Goal: Check status: Check status

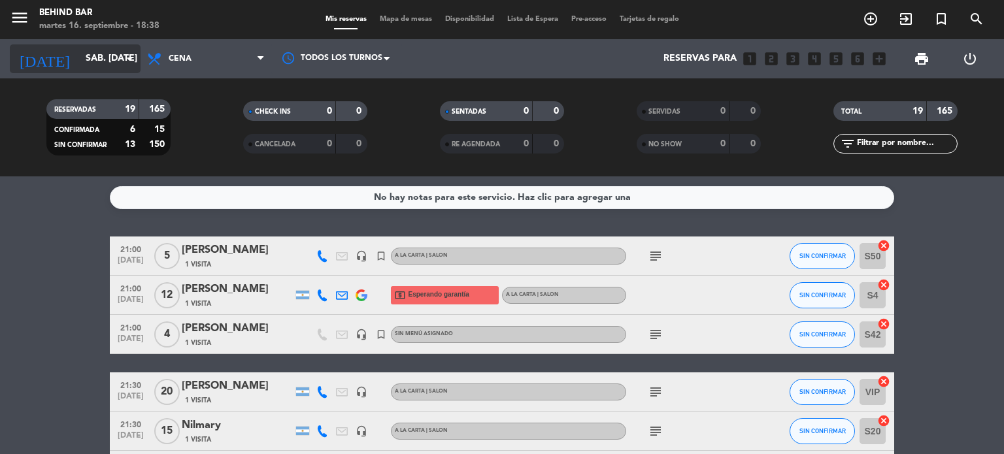
click at [126, 67] on input "sáb. [DATE]" at bounding box center [141, 59] width 124 height 24
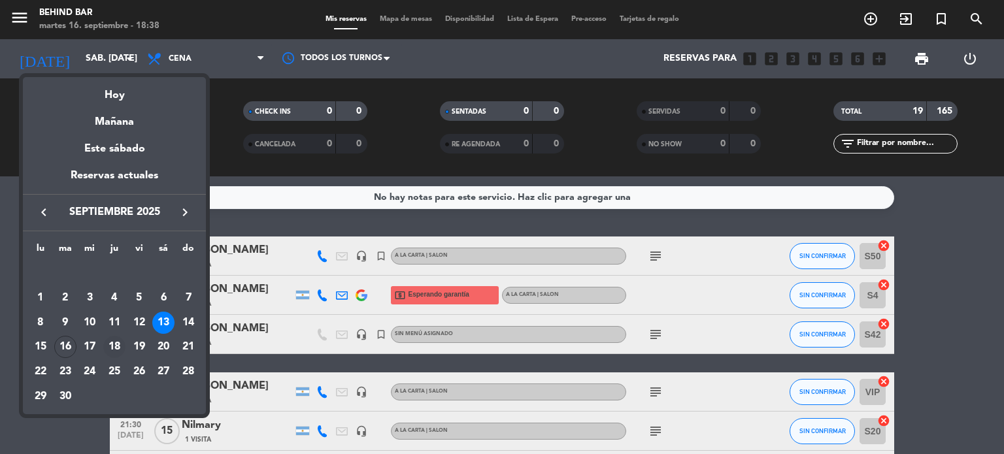
click at [115, 347] on div "18" at bounding box center [114, 347] width 22 height 22
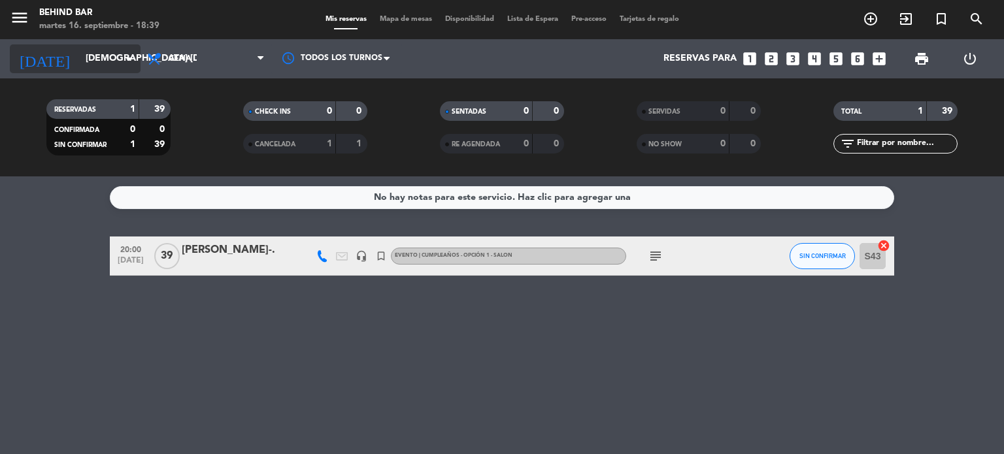
click at [114, 60] on input "[DEMOGRAPHIC_DATA] [DATE]" at bounding box center [141, 59] width 124 height 24
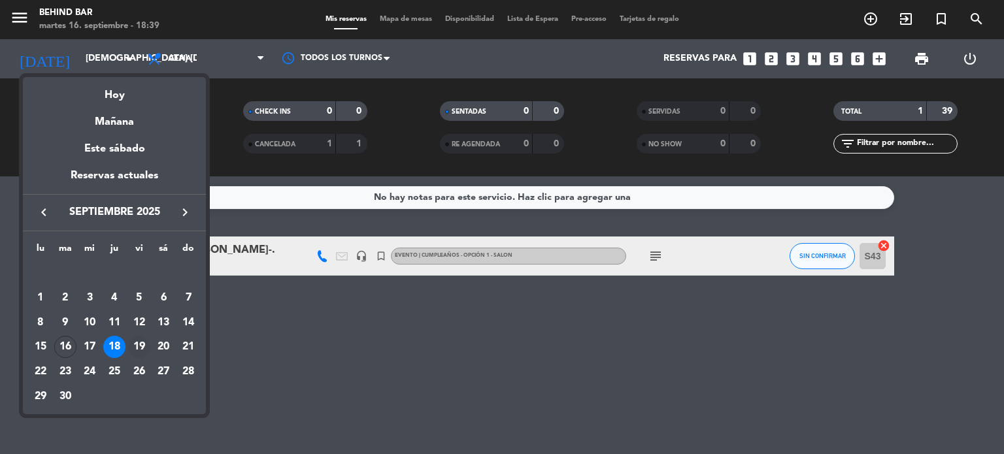
click at [144, 345] on div "19" at bounding box center [139, 347] width 22 height 22
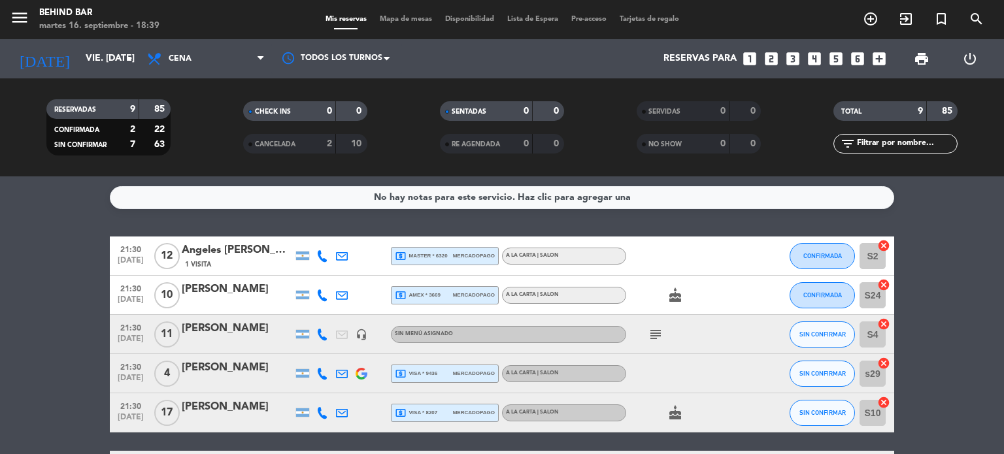
click at [656, 333] on icon "subject" at bounding box center [656, 335] width 16 height 16
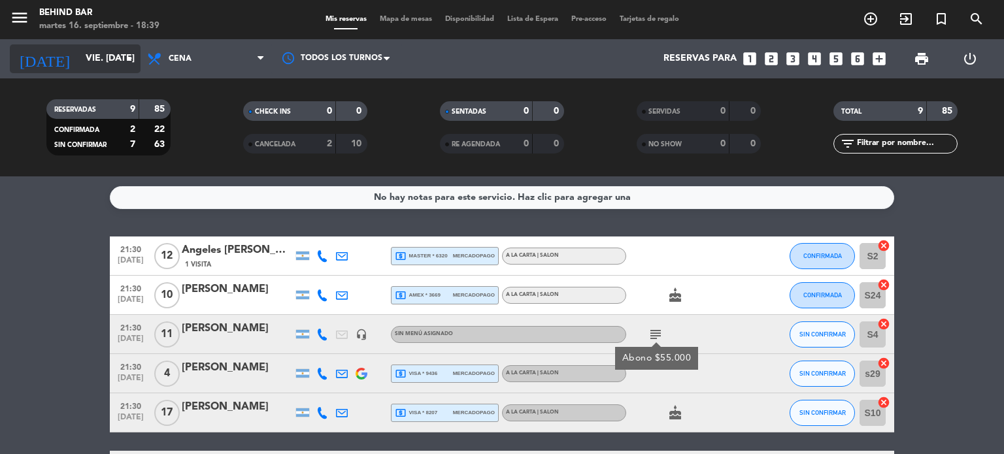
click at [86, 68] on input "vie. [DATE]" at bounding box center [141, 59] width 124 height 24
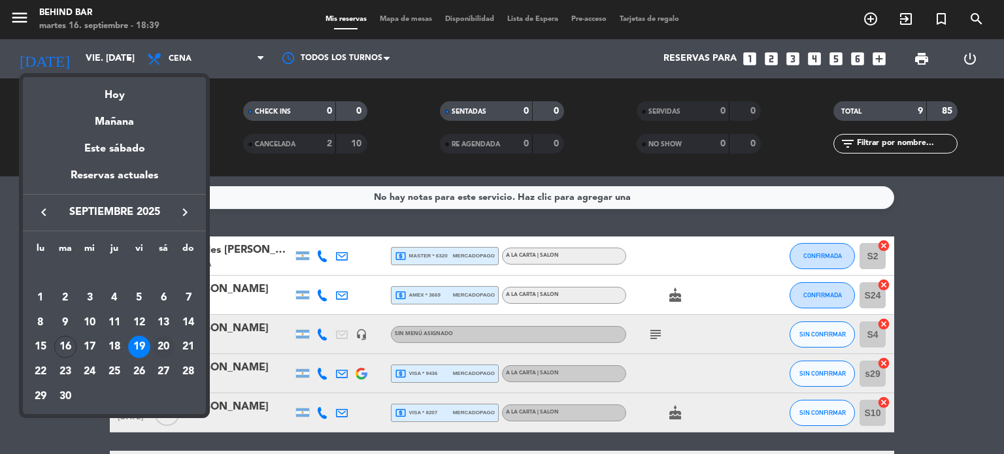
click at [169, 349] on div "20" at bounding box center [163, 347] width 22 height 22
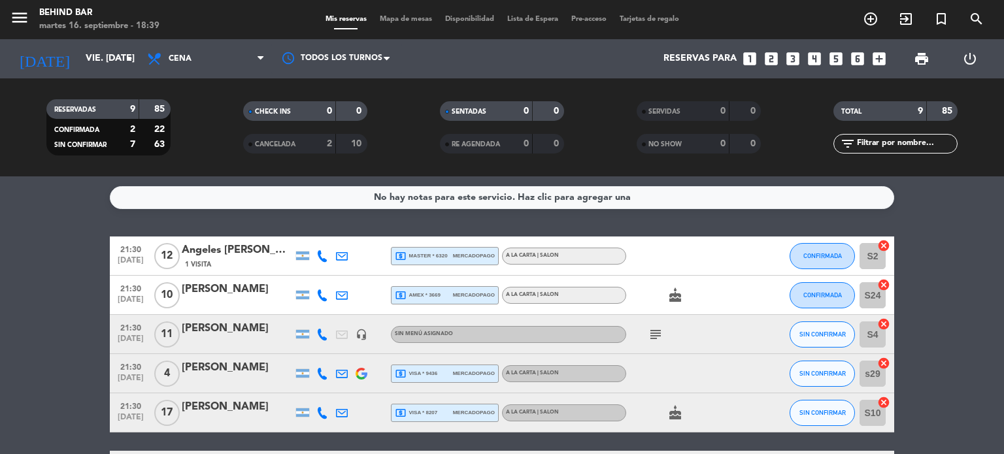
type input "sáb. [DATE]"
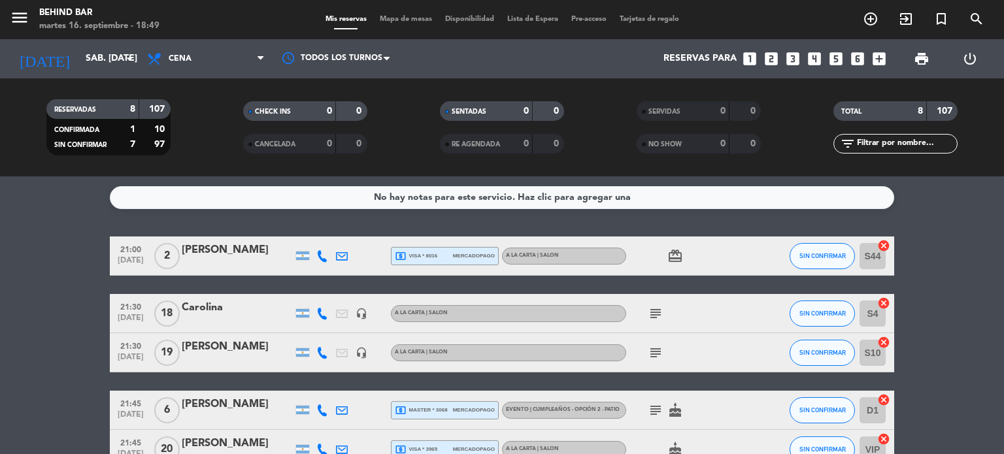
click at [29, 250] on bookings-row "21:00 [DATE] 2 [PERSON_NAME] local_atm visa * 8016 mercadopago A LA CARTA | SAL…" at bounding box center [502, 421] width 1004 height 369
